Goal: Browse casually

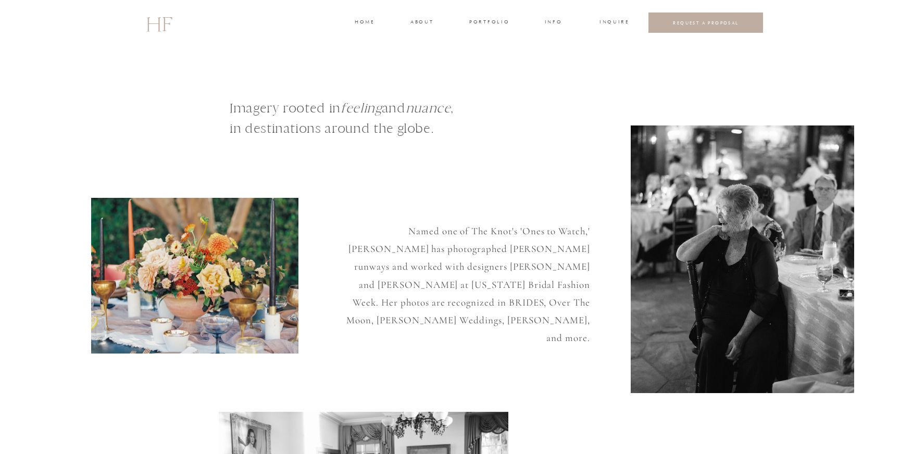
click at [484, 20] on h3 "portfolio" at bounding box center [488, 22] width 39 height 9
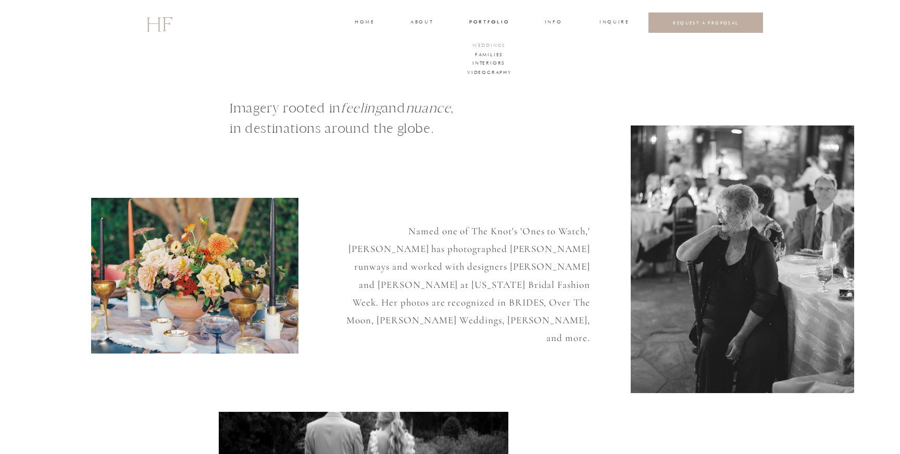
click at [486, 44] on h3 "WEDDINGS" at bounding box center [489, 46] width 36 height 9
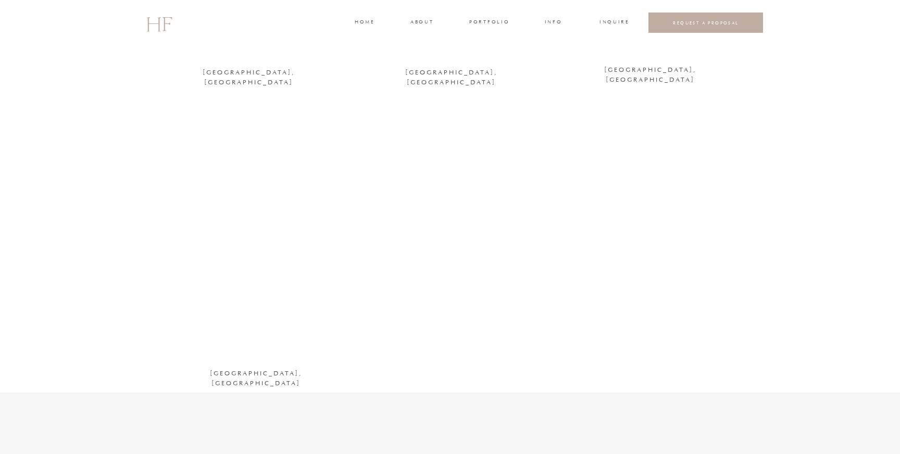
scroll to position [1548, 0]
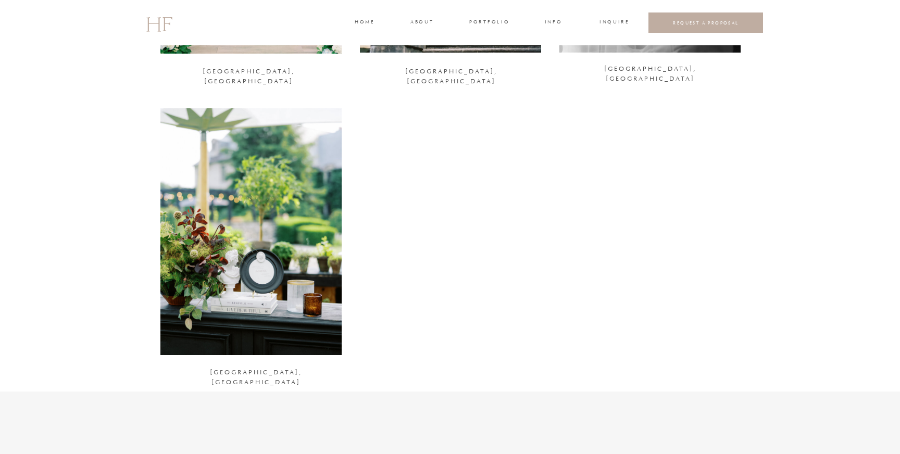
click at [312, 279] on div at bounding box center [250, 231] width 181 height 247
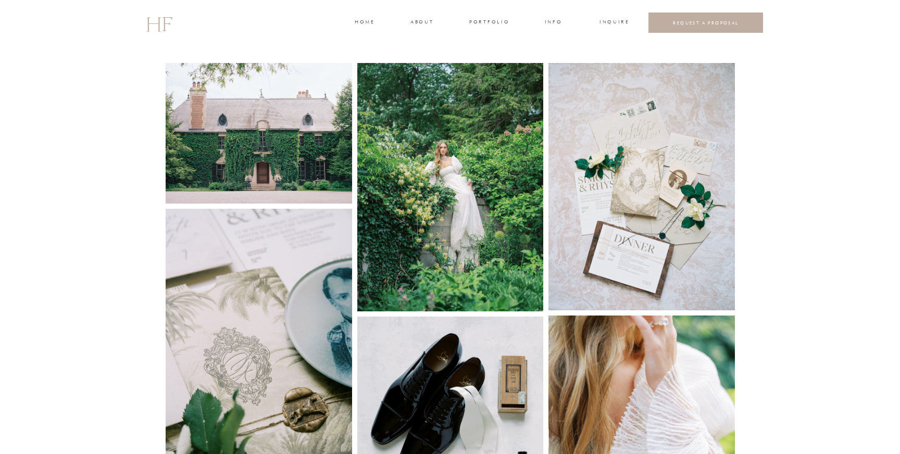
scroll to position [646, 0]
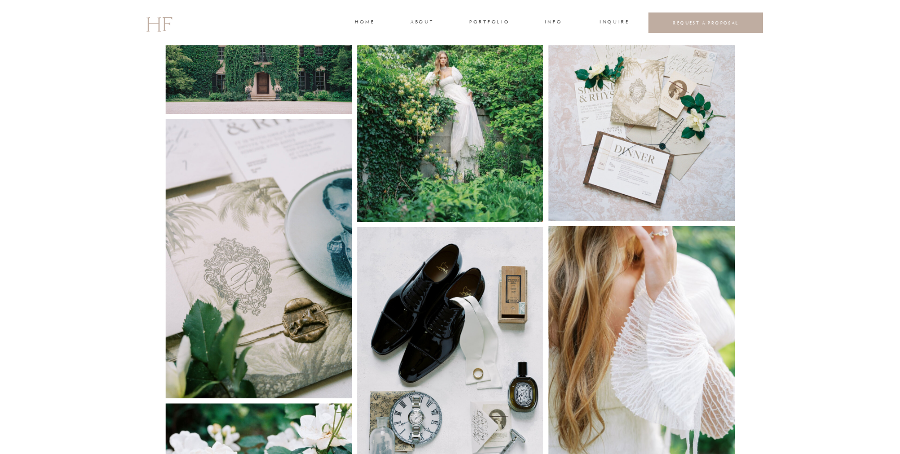
click at [481, 111] on img at bounding box center [450, 97] width 187 height 249
